Goal: Communication & Community: Answer question/provide support

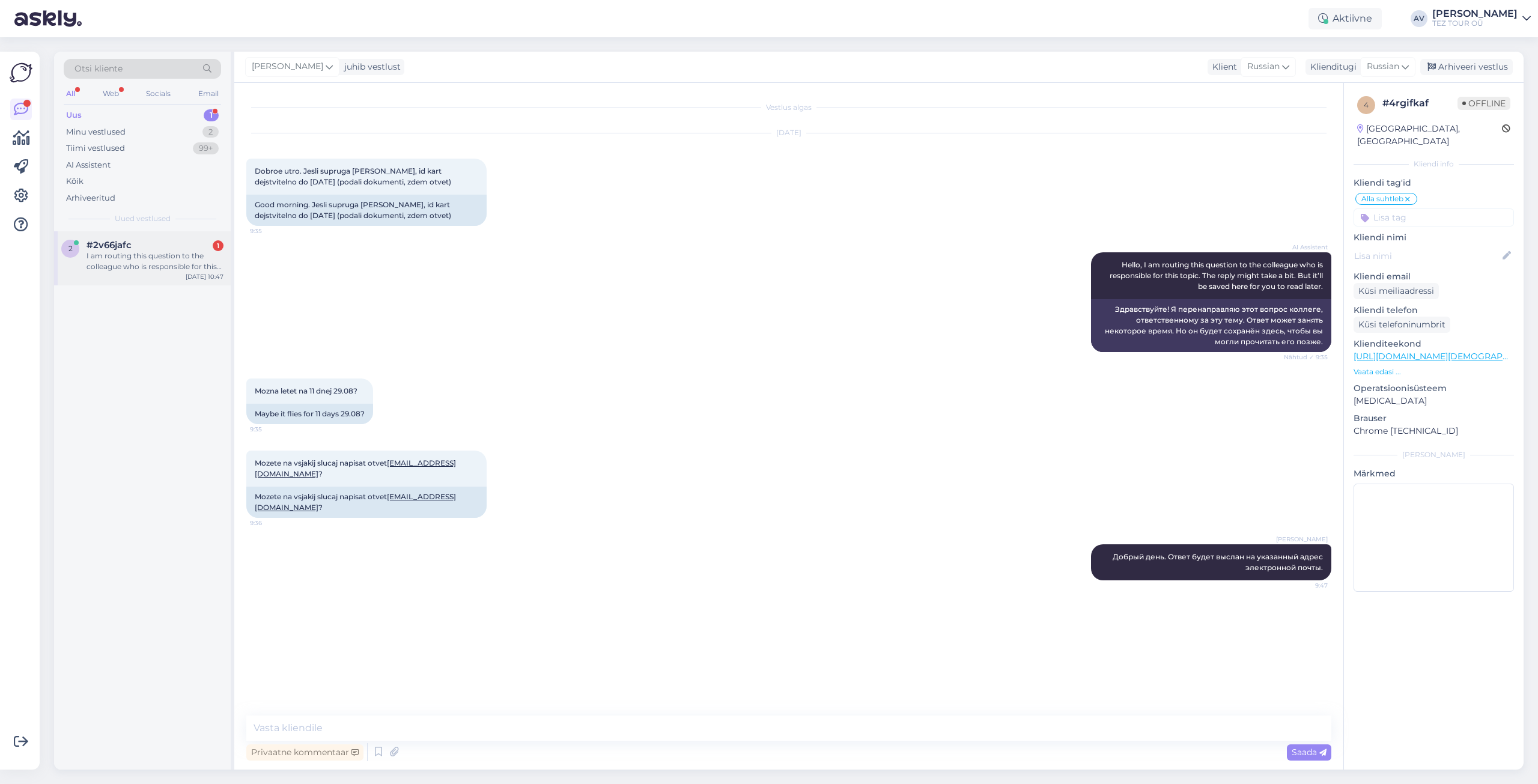
click at [107, 264] on div "I am routing this question to the colleague who is responsible for this topic. …" at bounding box center [155, 261] width 137 height 22
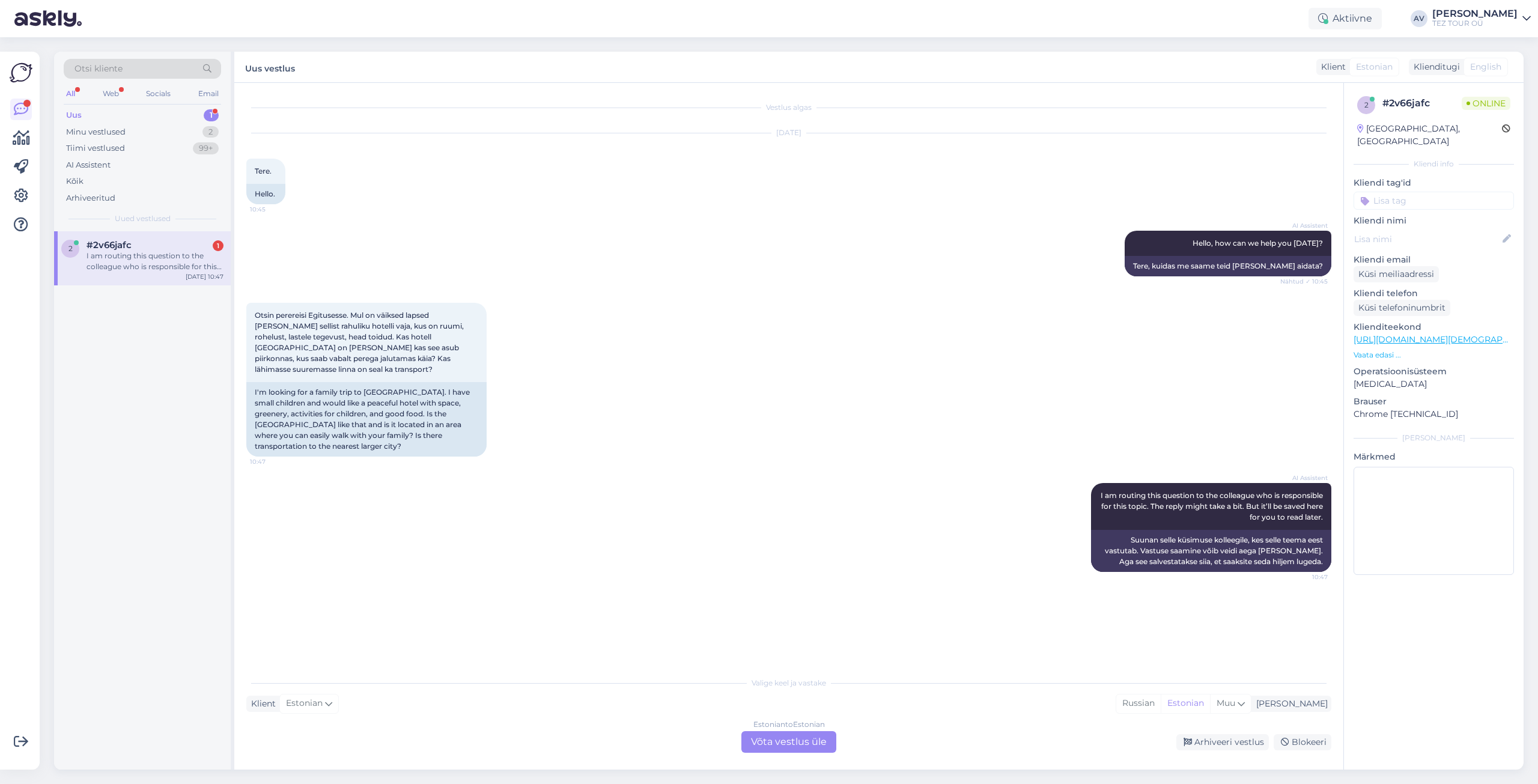
click at [757, 743] on div "Estonian to Estonian Võta vestlus üle" at bounding box center [789, 742] width 95 height 22
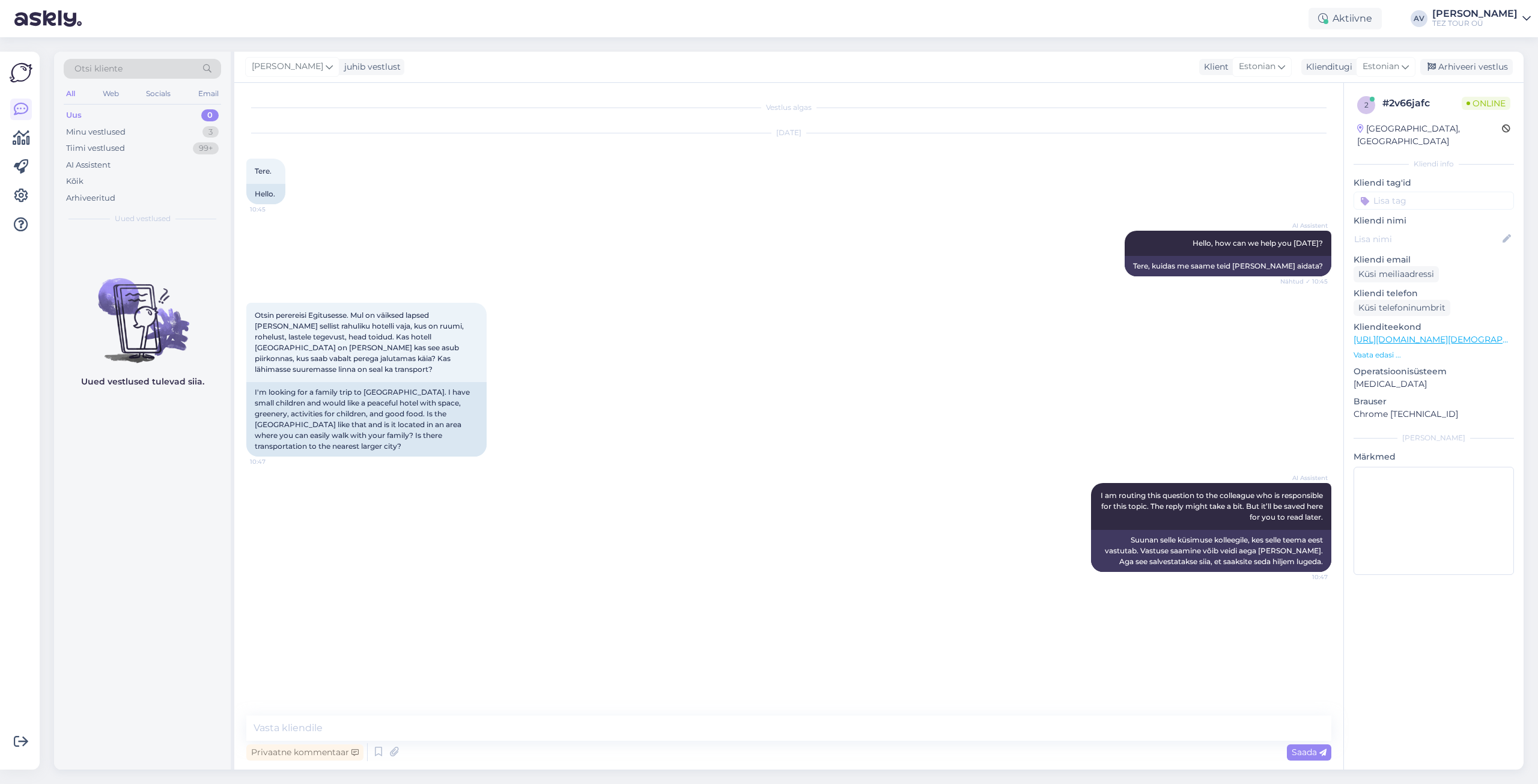
click at [1385, 192] on input at bounding box center [1434, 200] width 160 height 18
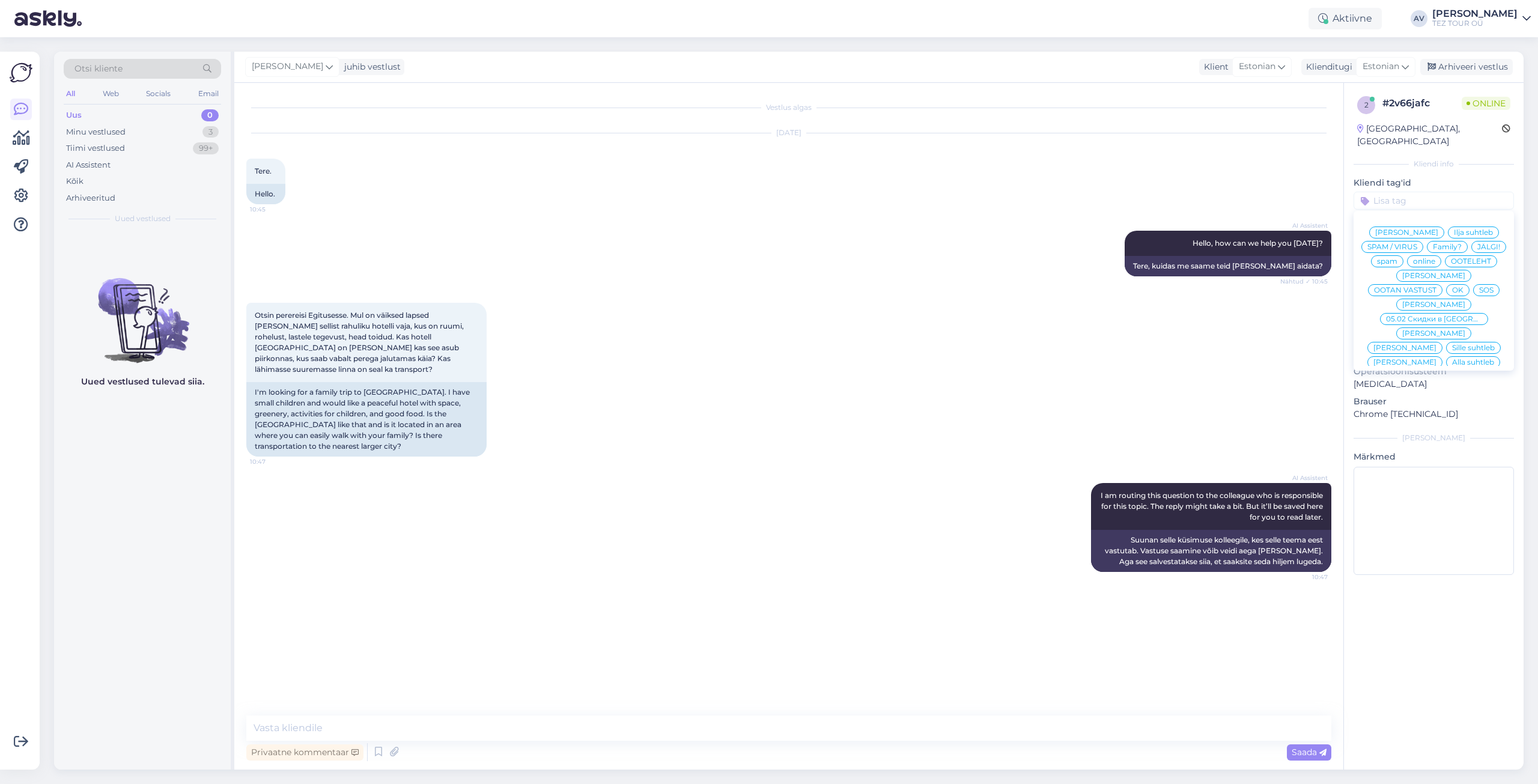
click at [1452, 358] on span "Alla suhtleb" at bounding box center [1473, 362] width 42 height 7
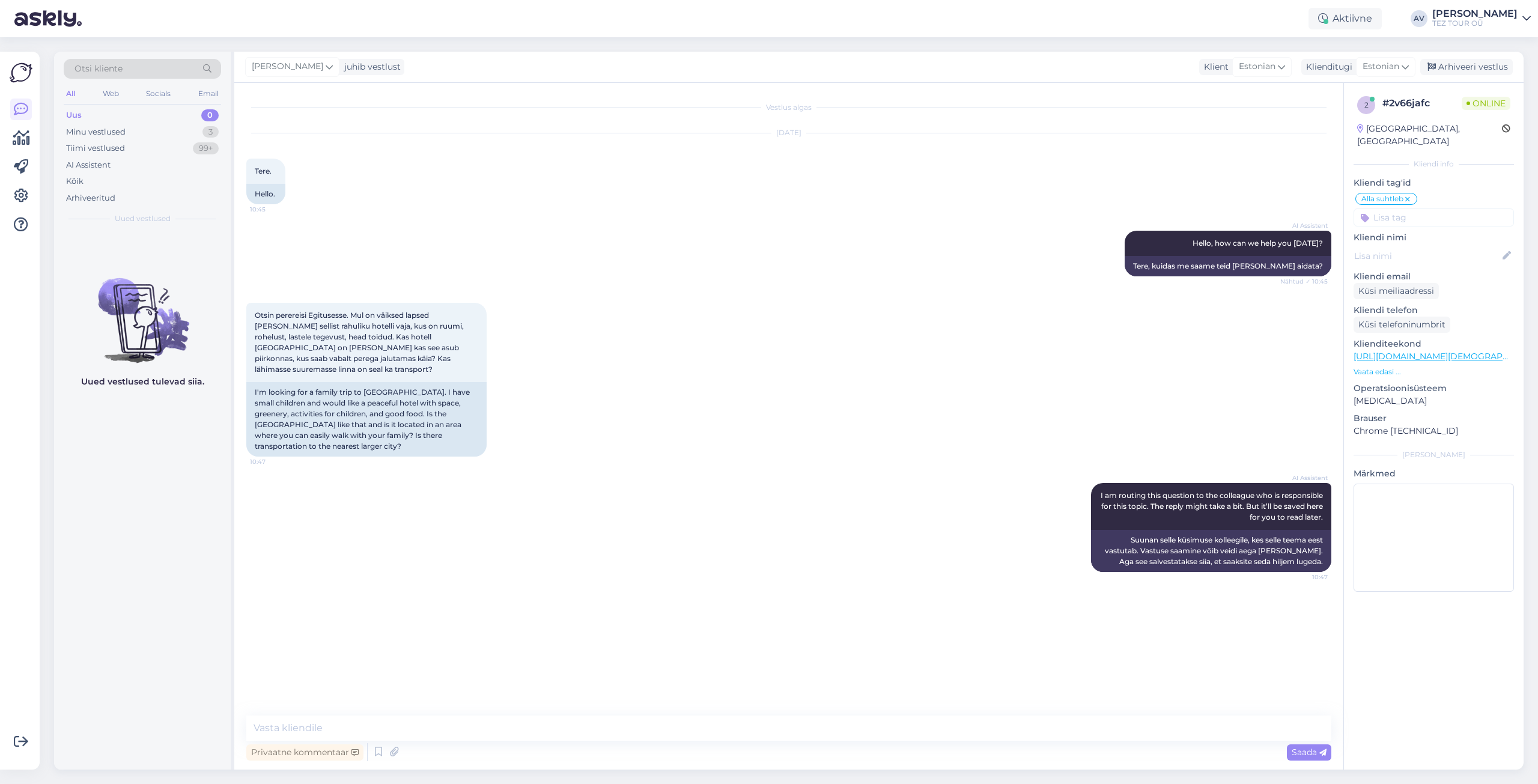
drag, startPoint x: 766, startPoint y: 715, endPoint x: 766, endPoint y: 721, distance: 6.0
click at [766, 721] on div "Vestlus algas [DATE] Tere. 10:45 Hello. AI Assistent Hello, how can we help you…" at bounding box center [789, 426] width 1109 height 686
click at [766, 720] on textarea at bounding box center [789, 728] width 1085 height 25
click at [965, 730] on textarea at bounding box center [789, 728] width 1085 height 25
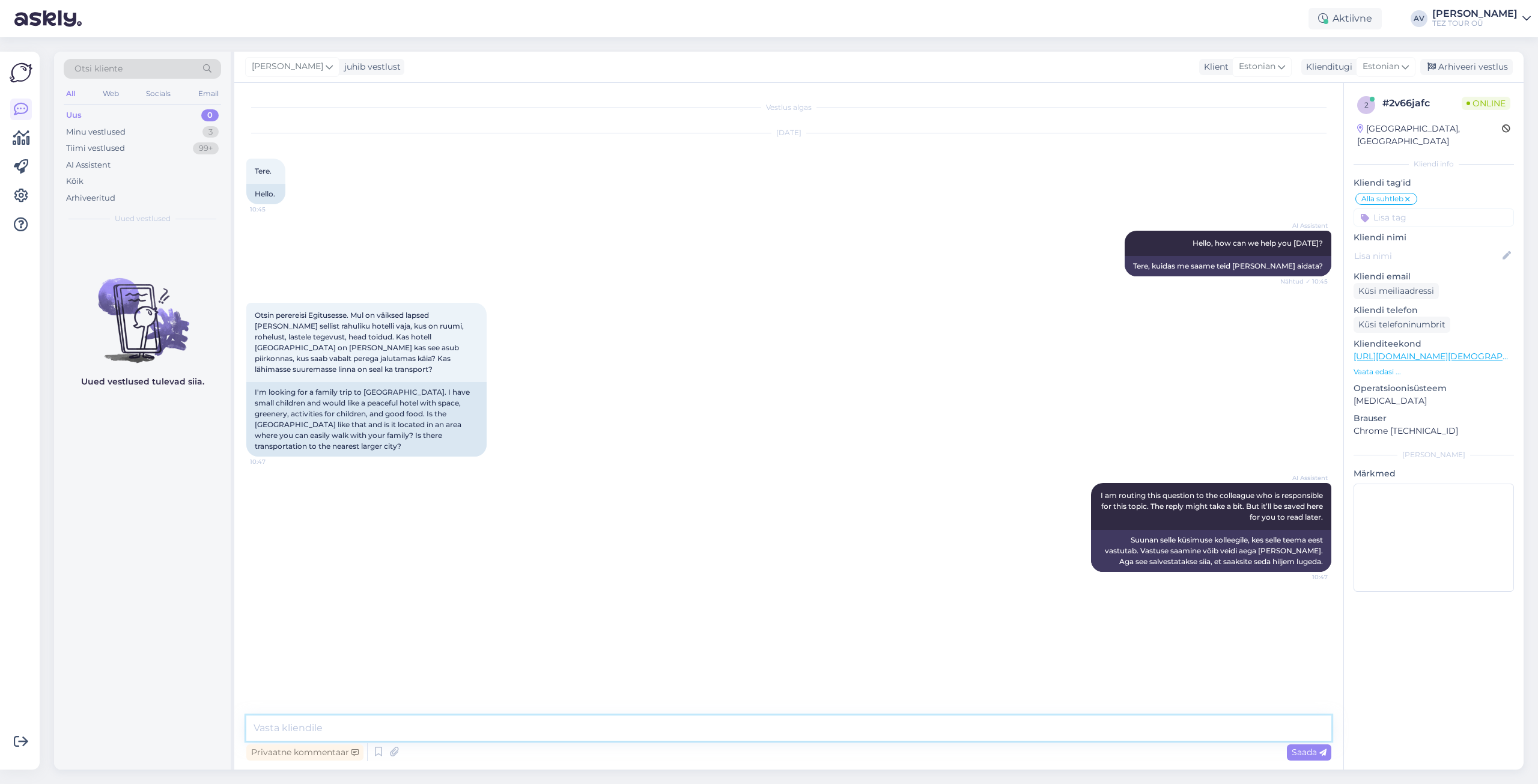
click at [963, 730] on textarea at bounding box center [789, 728] width 1085 height 25
type textarea "Tere. Täname Teid pöördumise eest. Andke [PERSON_NAME] lisaks teda laste vanus …"
click at [1299, 756] on span "Saada" at bounding box center [1309, 752] width 35 height 11
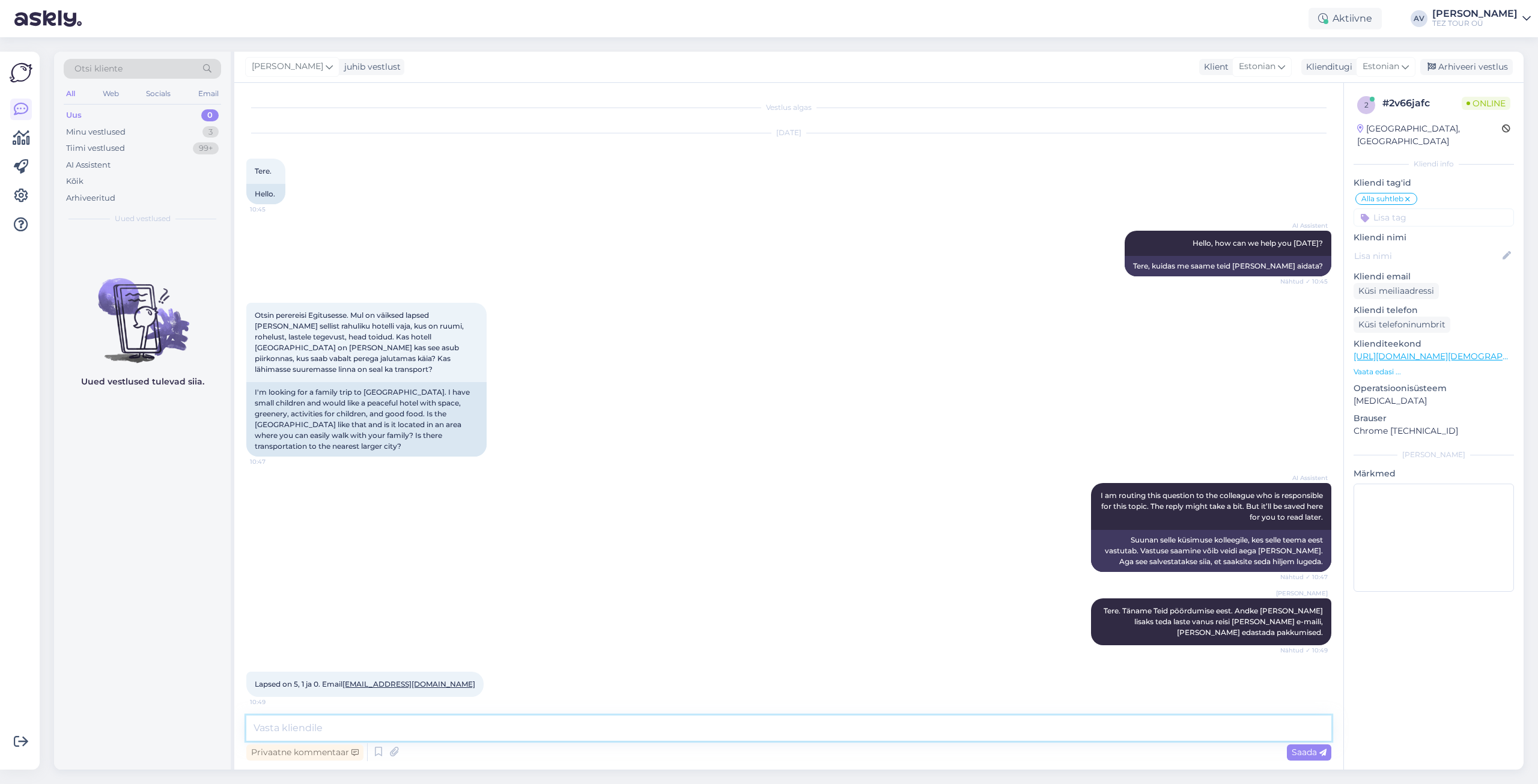
click at [708, 735] on textarea at bounding box center [789, 728] width 1085 height 25
type textarea "aitäh!"
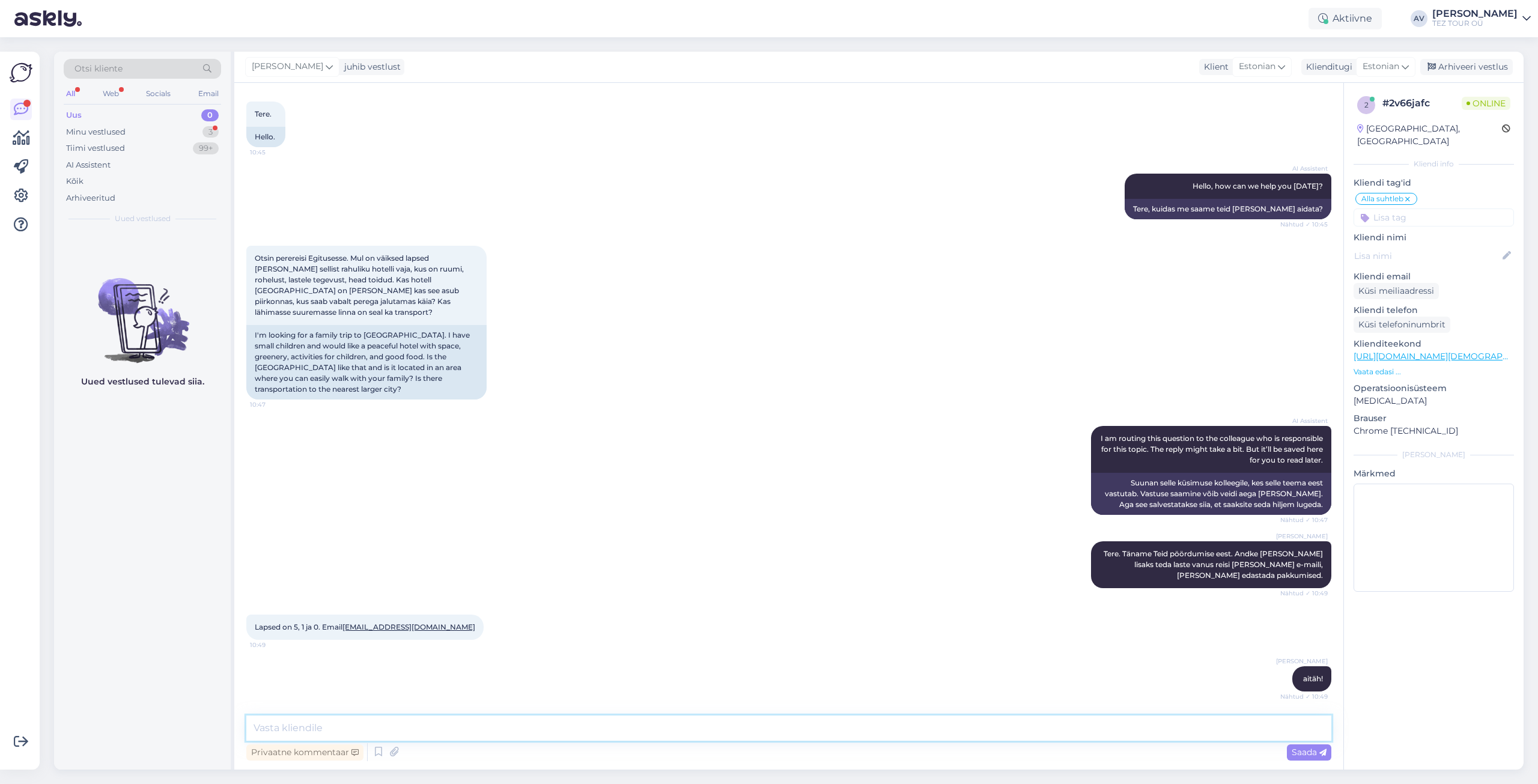
scroll to position [119, 0]
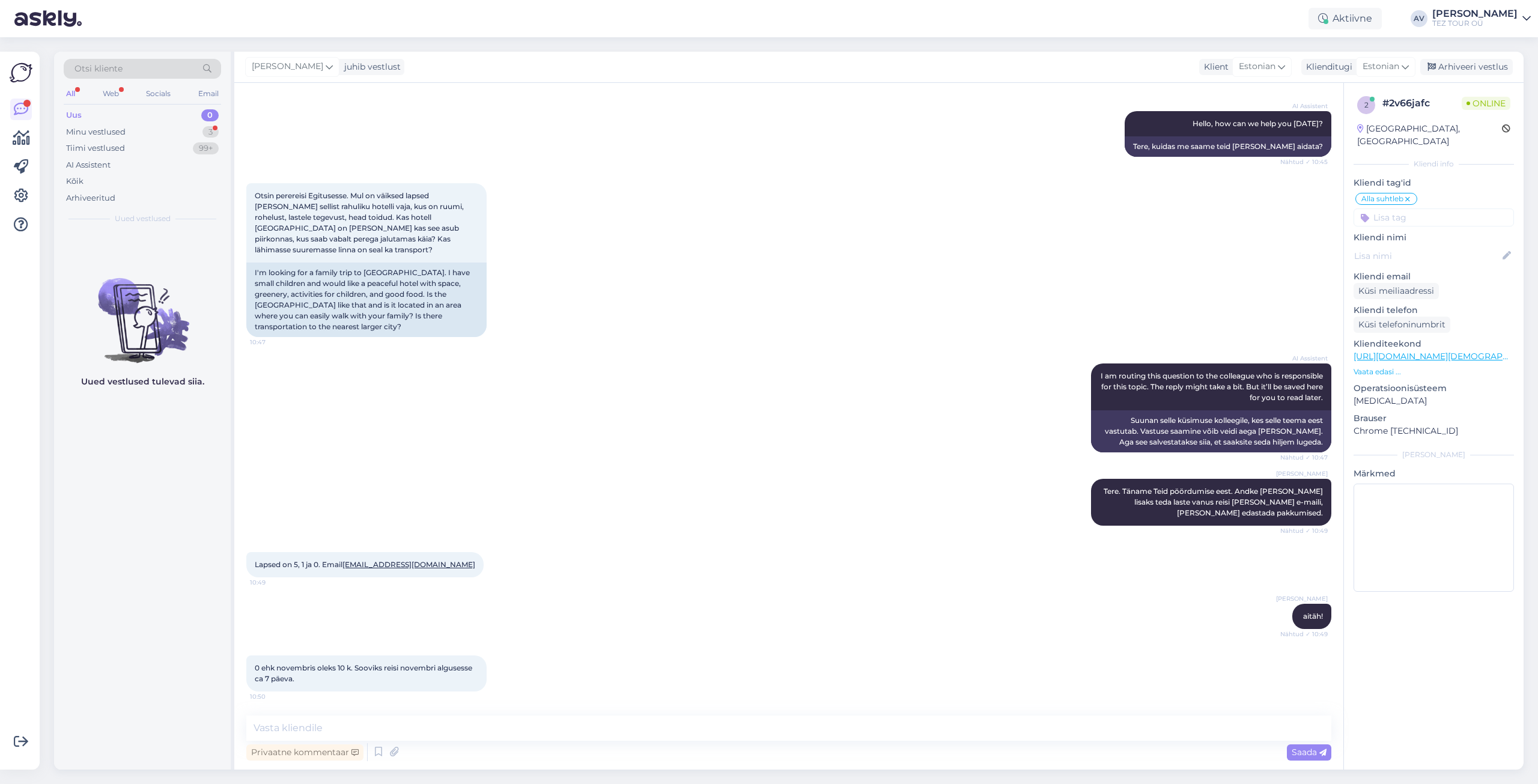
click at [1187, 683] on div "0 ehk novembris oleks 10 k. Sooviks reisi novembri algusesse ca 7 päeva. 10:50" at bounding box center [789, 674] width 1085 height 63
